Goal: Find specific page/section: Find specific page/section

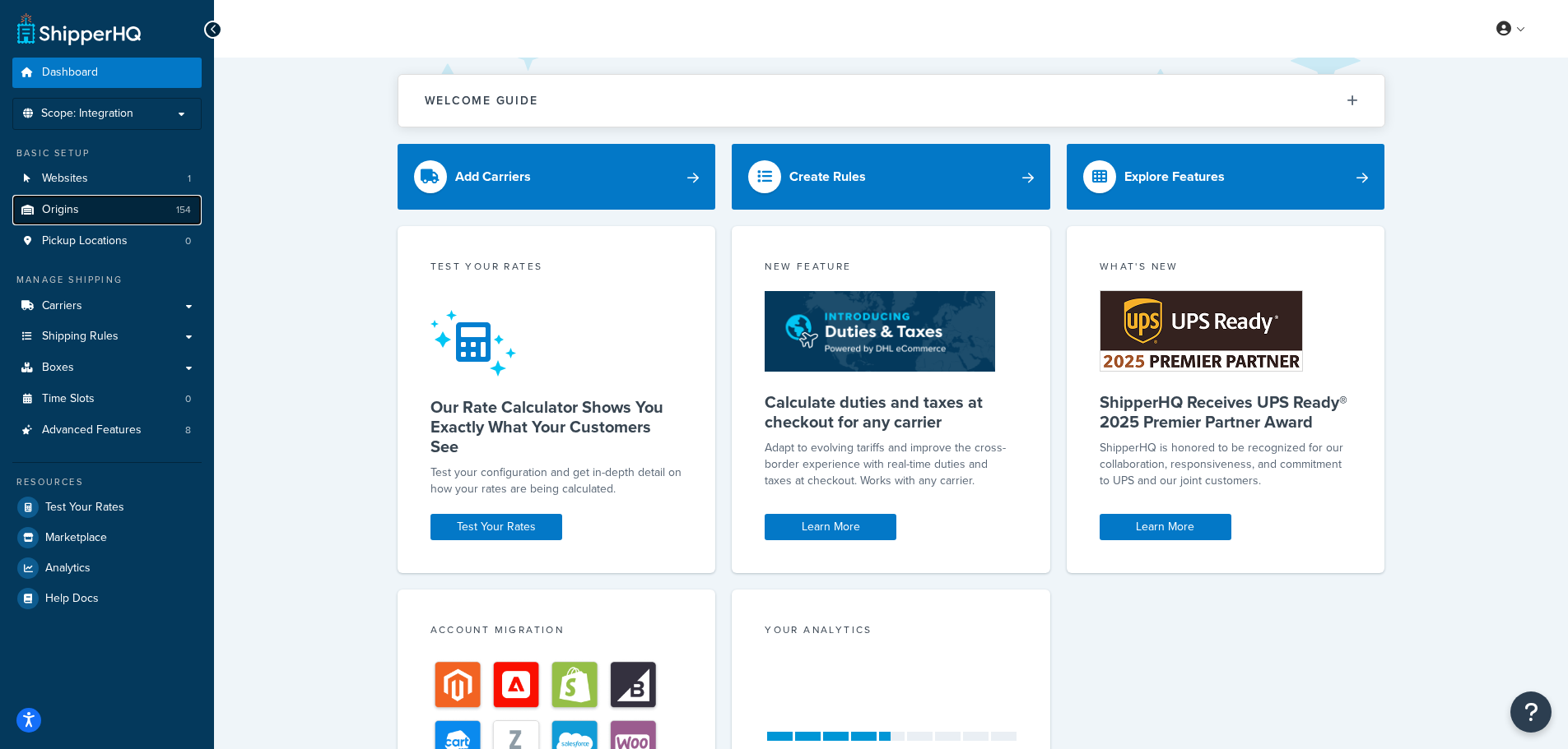
click at [50, 205] on span "Origins" at bounding box center [60, 210] width 37 height 14
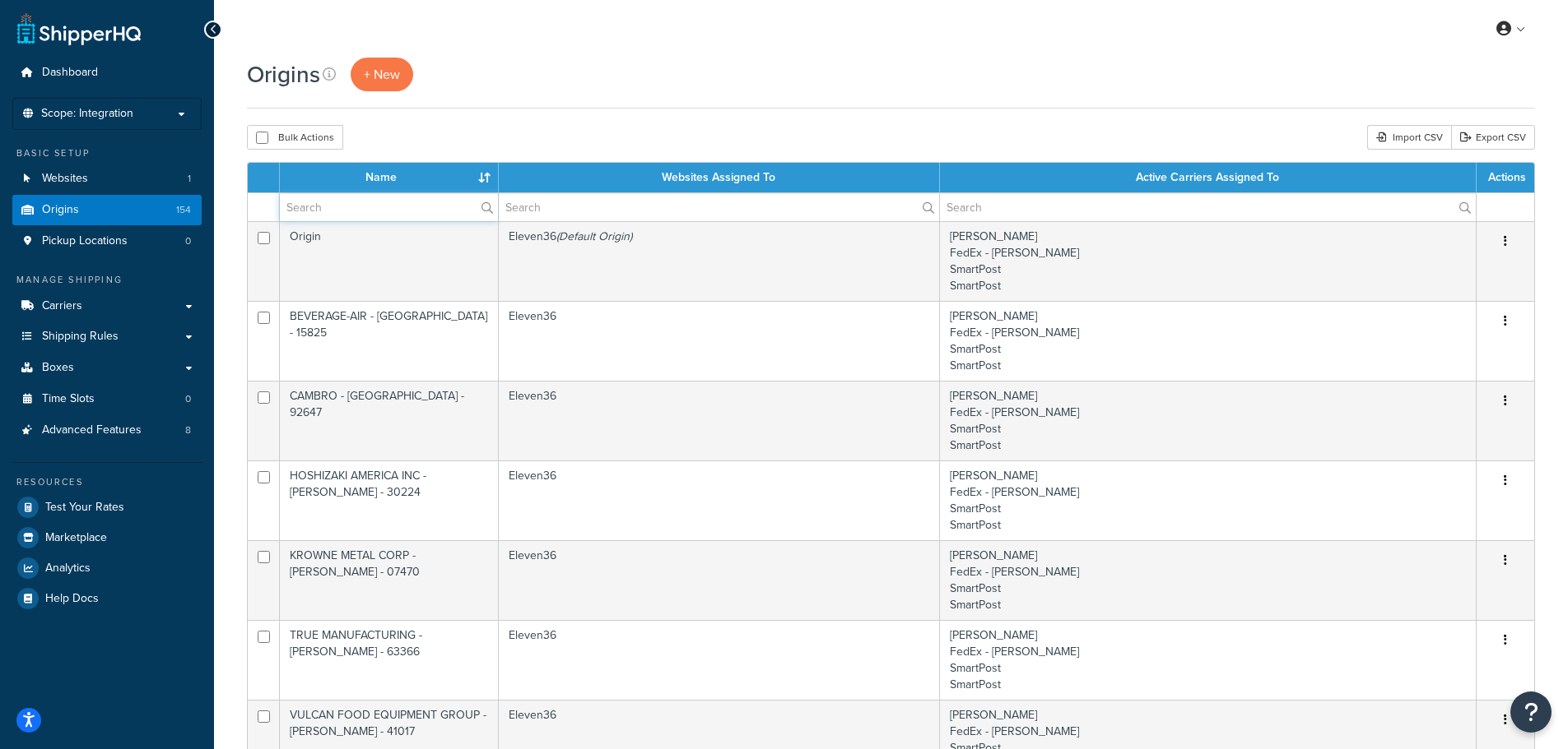
click at [360, 204] on input "text" at bounding box center [389, 207] width 219 height 28
type input "r"
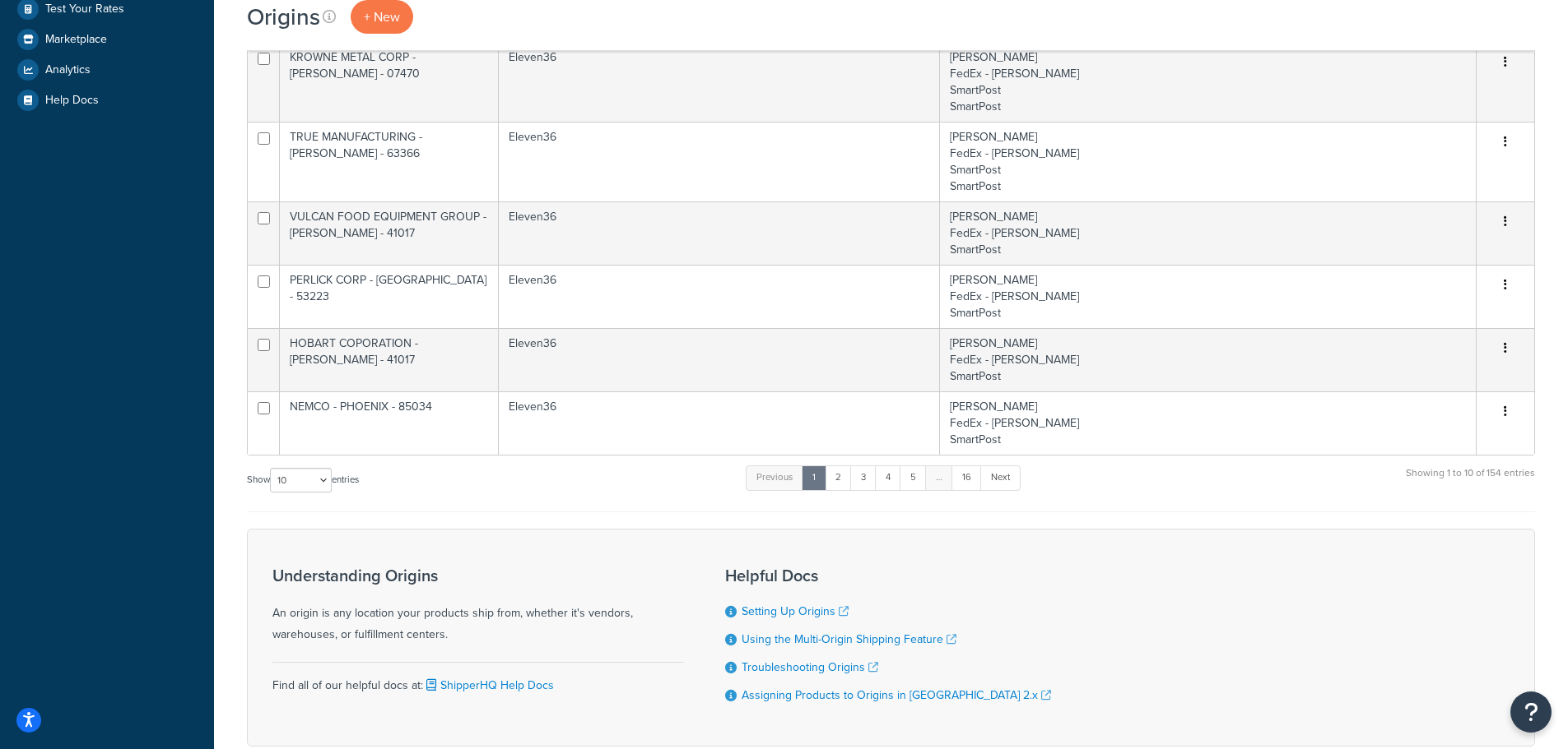
scroll to position [348, 0]
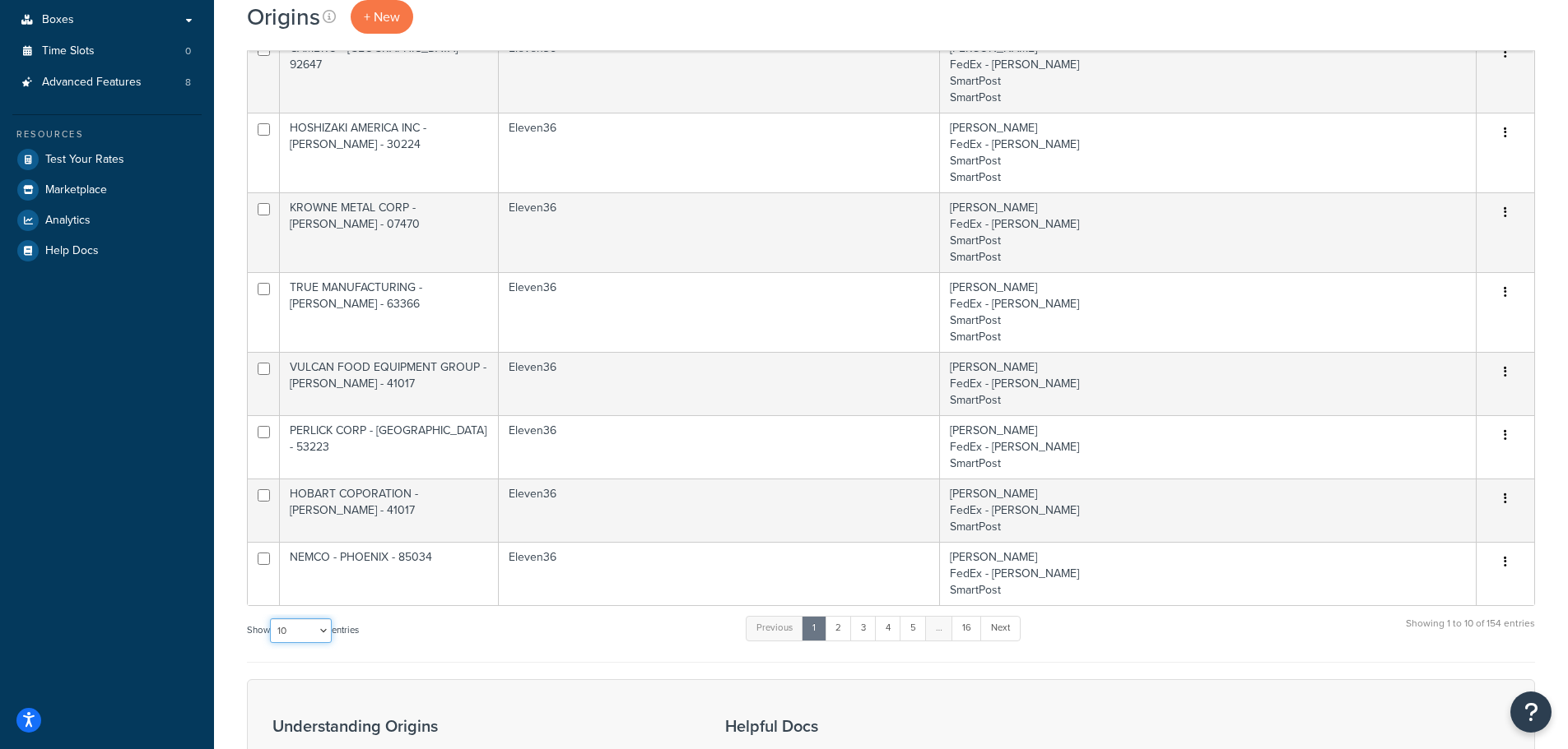
click at [324, 628] on select "10 15 25 50 100 1000" at bounding box center [301, 630] width 61 height 24
select select "1000"
click at [271, 618] on select "10 15 25 50 100 1000" at bounding box center [301, 630] width 61 height 24
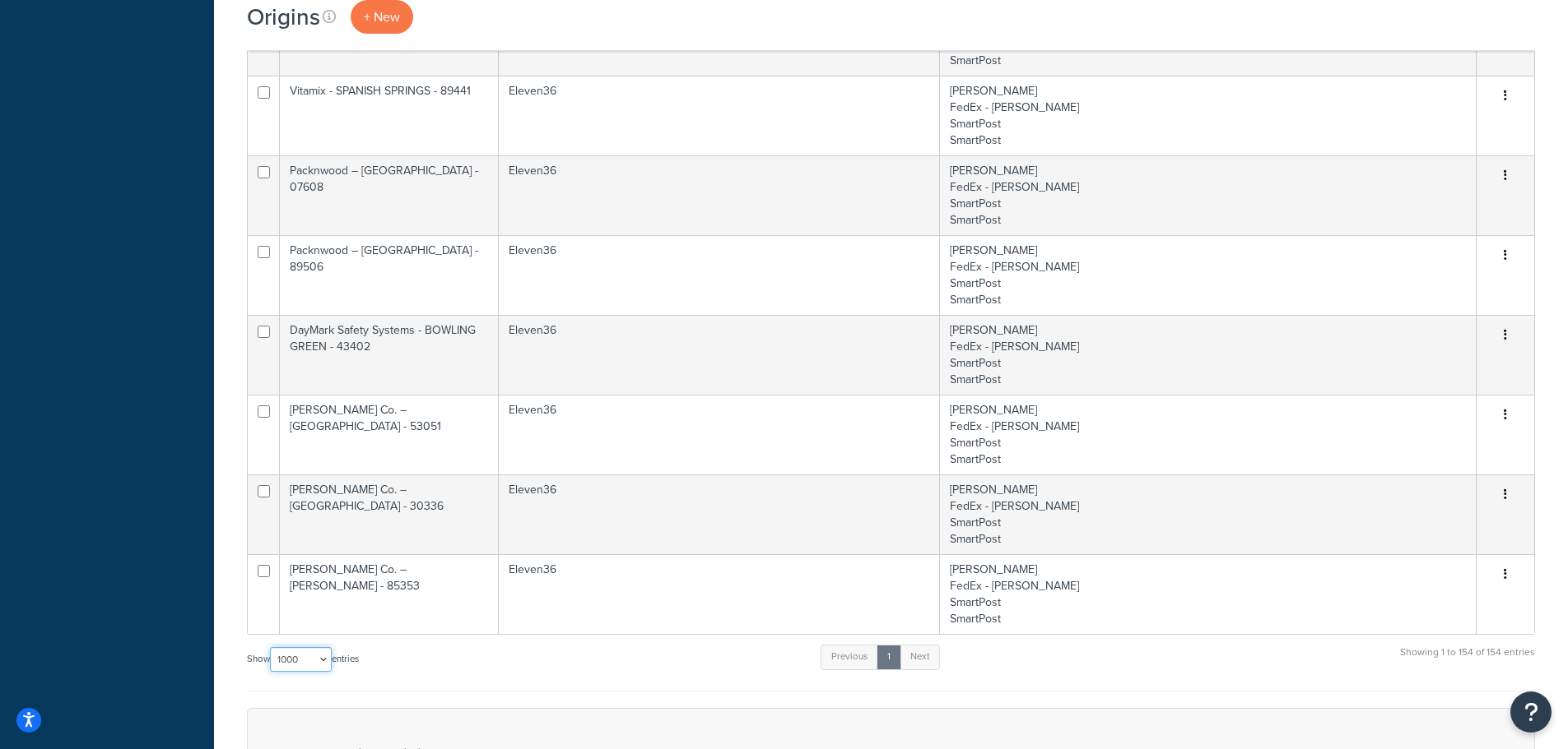
scroll to position [9914, 0]
